Goal: Information Seeking & Learning: Understand process/instructions

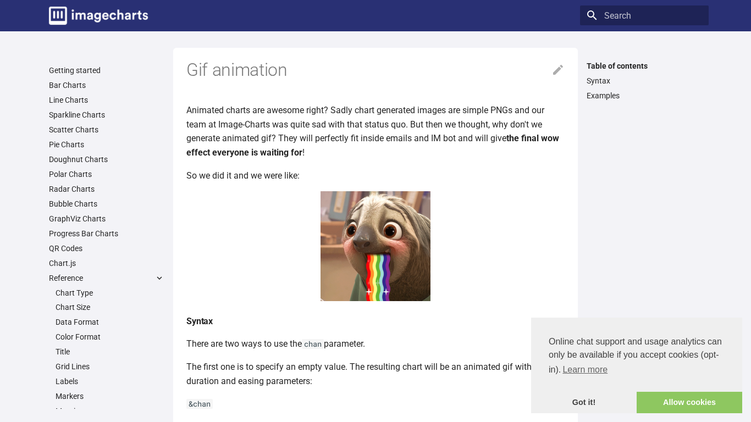
click at [347, 223] on img at bounding box center [376, 246] width 110 height 110
click at [281, 251] on center at bounding box center [375, 248] width 378 height 114
click at [327, 247] on img at bounding box center [376, 246] width 110 height 110
click at [359, 206] on img at bounding box center [376, 246] width 110 height 110
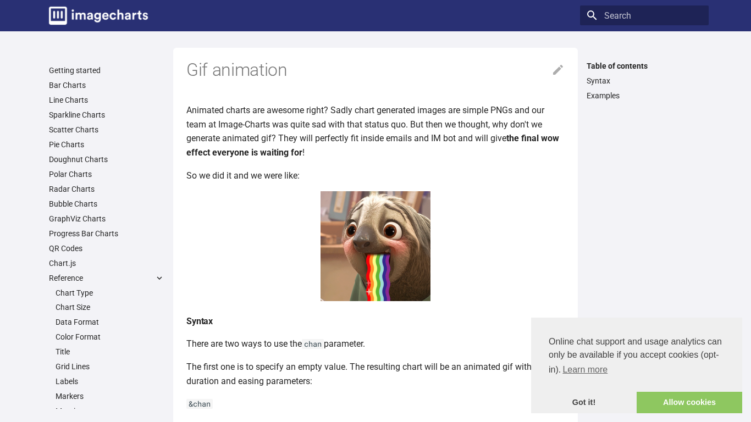
click at [359, 206] on img at bounding box center [376, 246] width 110 height 110
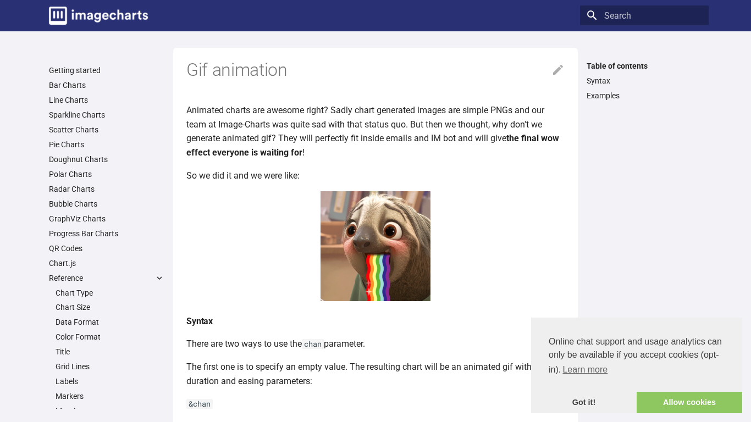
click at [359, 206] on img at bounding box center [376, 246] width 110 height 110
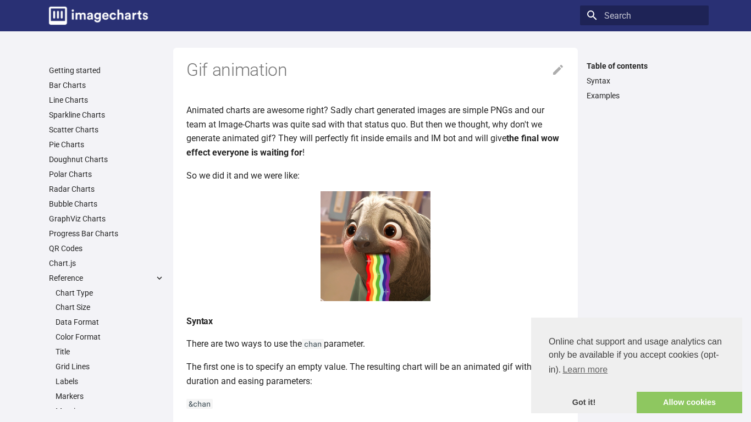
click at [359, 206] on img at bounding box center [376, 246] width 110 height 110
click at [390, 201] on img at bounding box center [376, 246] width 110 height 110
click at [400, 178] on p "So we did it and we were like:" at bounding box center [375, 176] width 378 height 14
click at [399, 179] on p "So we did it and we were like:" at bounding box center [375, 176] width 378 height 14
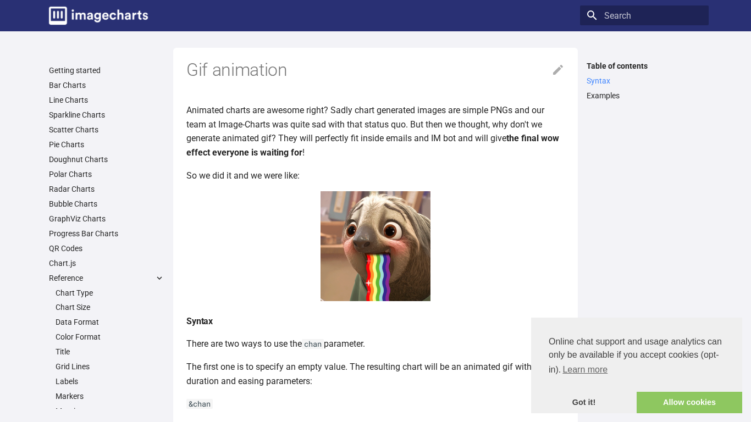
click at [598, 83] on link "Syntax" at bounding box center [644, 81] width 115 height 10
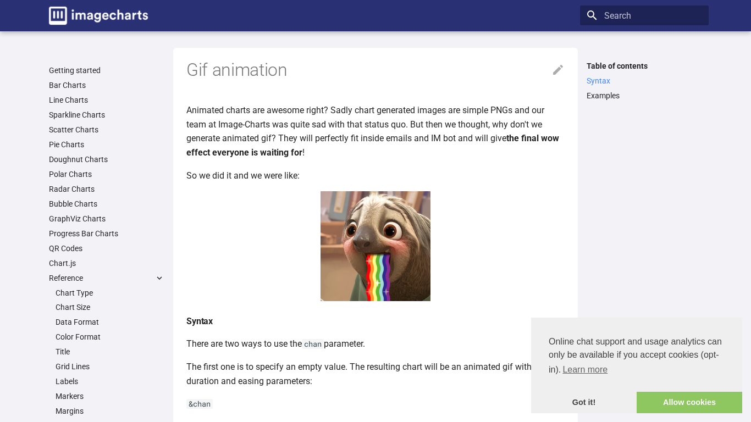
scroll to position [276, 0]
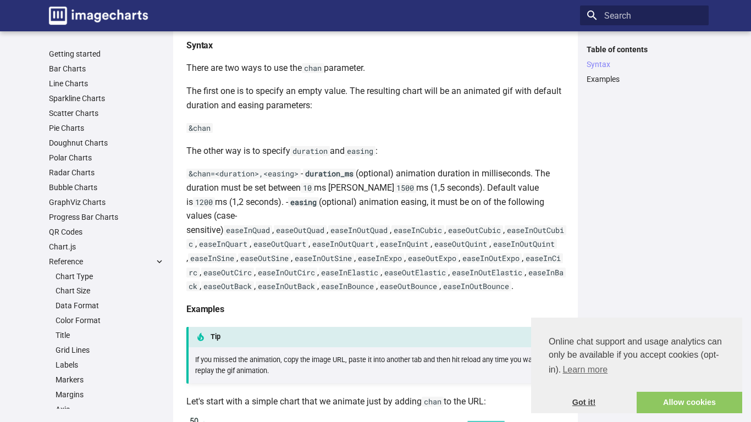
click at [578, 413] on link "Got it!" at bounding box center [584, 403] width 106 height 22
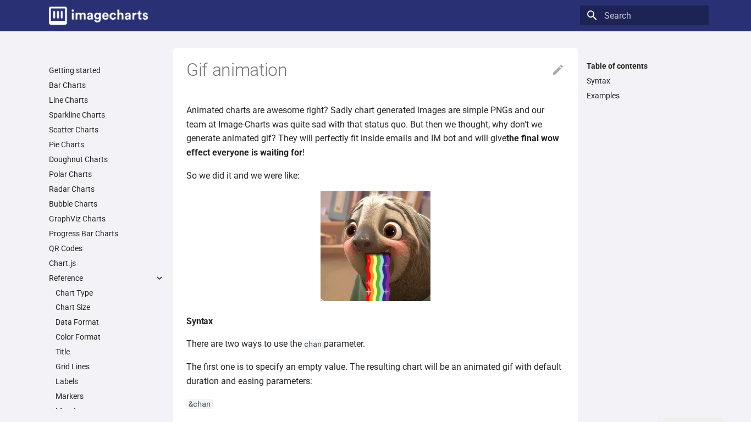
click at [342, 199] on img at bounding box center [376, 246] width 110 height 110
